Goal: Information Seeking & Learning: Learn about a topic

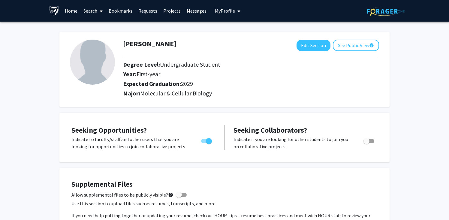
click at [98, 11] on span at bounding box center [99, 11] width 5 height 21
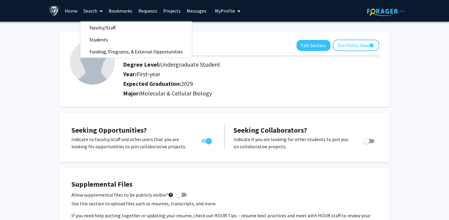
click at [122, 12] on link "Bookmarks" at bounding box center [121, 10] width 30 height 21
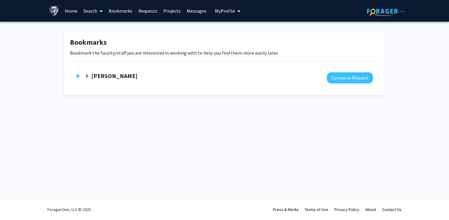
click at [73, 13] on link "Home" at bounding box center [71, 10] width 19 height 21
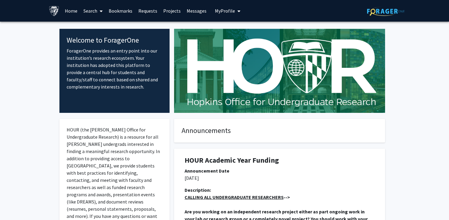
click at [101, 11] on icon at bounding box center [101, 11] width 3 height 5
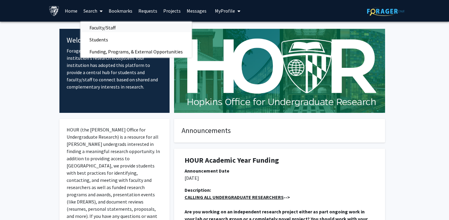
click at [108, 31] on span "Faculty/Staff" at bounding box center [102, 28] width 44 height 12
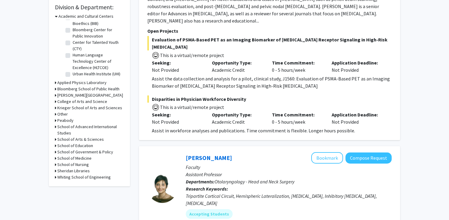
scroll to position [191, 0]
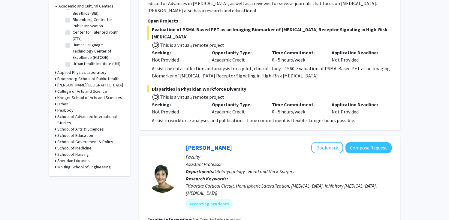
click at [65, 148] on h3 "School of Medicine" at bounding box center [74, 148] width 34 height 6
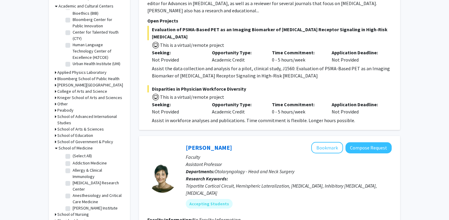
click at [65, 148] on h3 "School of Medicine" at bounding box center [75, 148] width 34 height 6
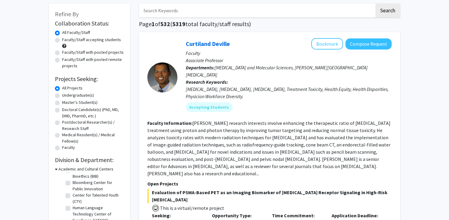
scroll to position [19, 0]
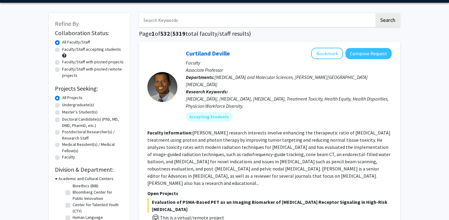
click at [63, 46] on div "All Faculty/Staff" at bounding box center [89, 42] width 69 height 7
click at [60, 49] on div "Faculty/Staff accepting students" at bounding box center [89, 52] width 69 height 13
click at [203, 23] on input "Search Keywords" at bounding box center [256, 20] width 235 height 14
type input "[MEDICAL_DATA]"
click at [375, 13] on button "Search" at bounding box center [387, 20] width 25 height 14
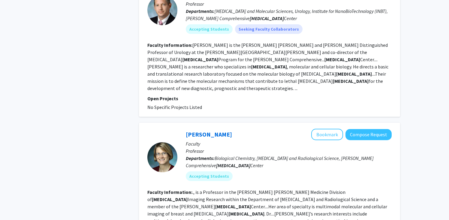
scroll to position [1670, 0]
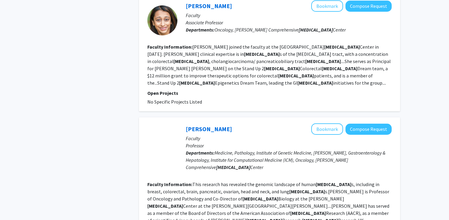
scroll to position [1176, 0]
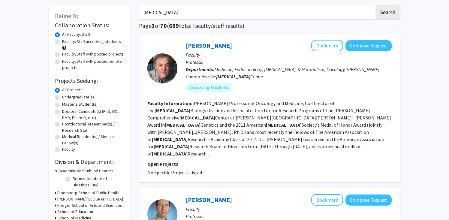
scroll to position [25, 0]
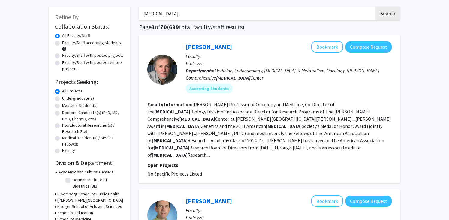
click at [109, 44] on label "Faculty/Staff accepting students" at bounding box center [91, 43] width 59 height 6
click at [66, 43] on input "Faculty/Staff accepting students" at bounding box center [64, 42] width 4 height 4
radio input "true"
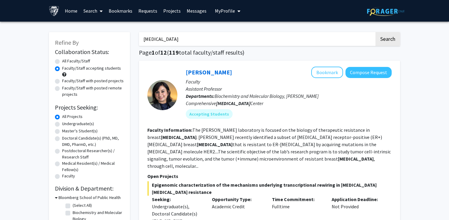
click at [77, 60] on label "All Faculty/Staff" at bounding box center [76, 61] width 28 height 6
click at [66, 60] on input "All Faculty/Staff" at bounding box center [64, 60] width 4 height 4
radio input "true"
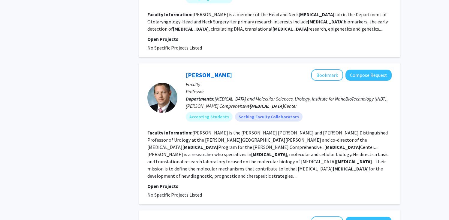
scroll to position [1670, 0]
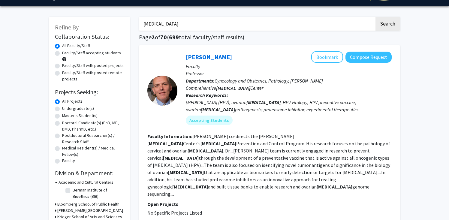
scroll to position [21, 0]
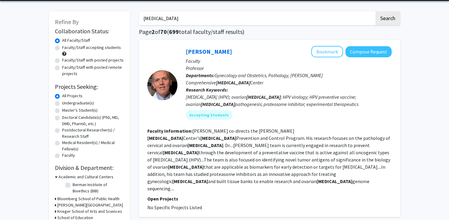
click at [89, 102] on label "Undergraduate(s)" at bounding box center [78, 103] width 32 height 6
click at [66, 102] on input "Undergraduate(s)" at bounding box center [64, 102] width 4 height 4
radio input "true"
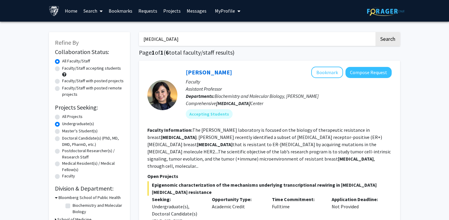
click at [77, 117] on label "All Projects" at bounding box center [72, 116] width 20 height 6
click at [66, 117] on input "All Projects" at bounding box center [64, 115] width 4 height 4
radio input "true"
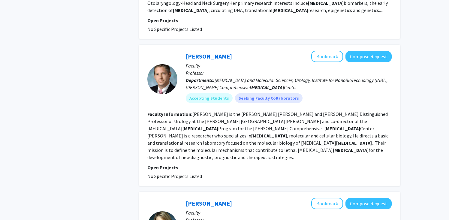
scroll to position [1670, 0]
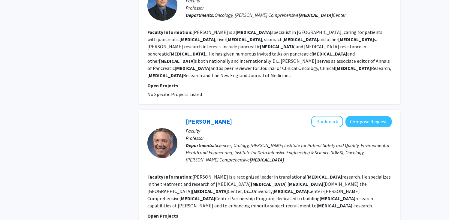
scroll to position [1176, 0]
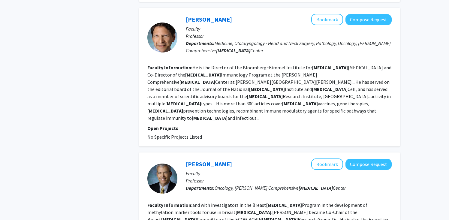
scroll to position [1205, 0]
